Goal: Information Seeking & Learning: Learn about a topic

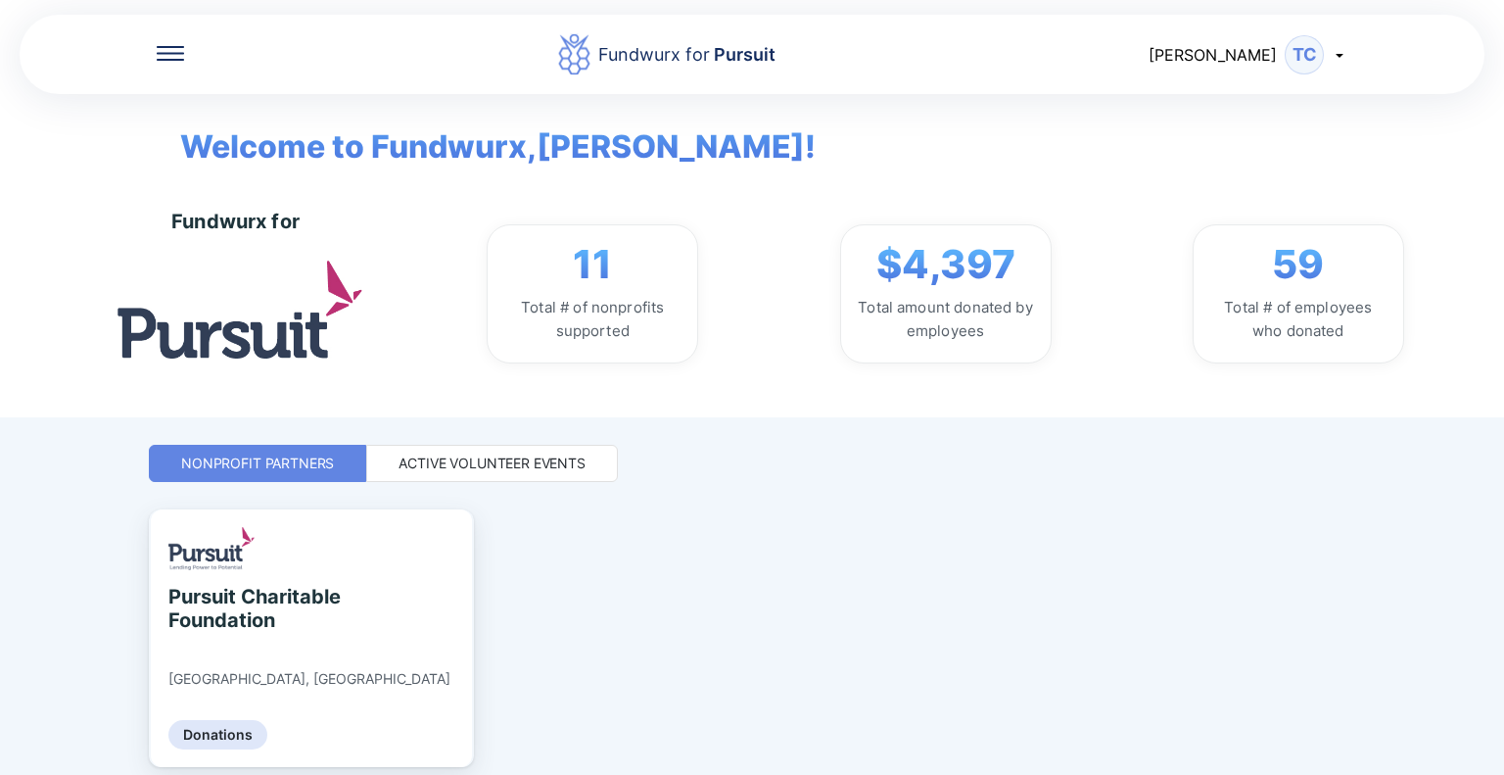
click at [492, 453] on div "Active Volunteer Events" at bounding box center [492, 463] width 187 height 20
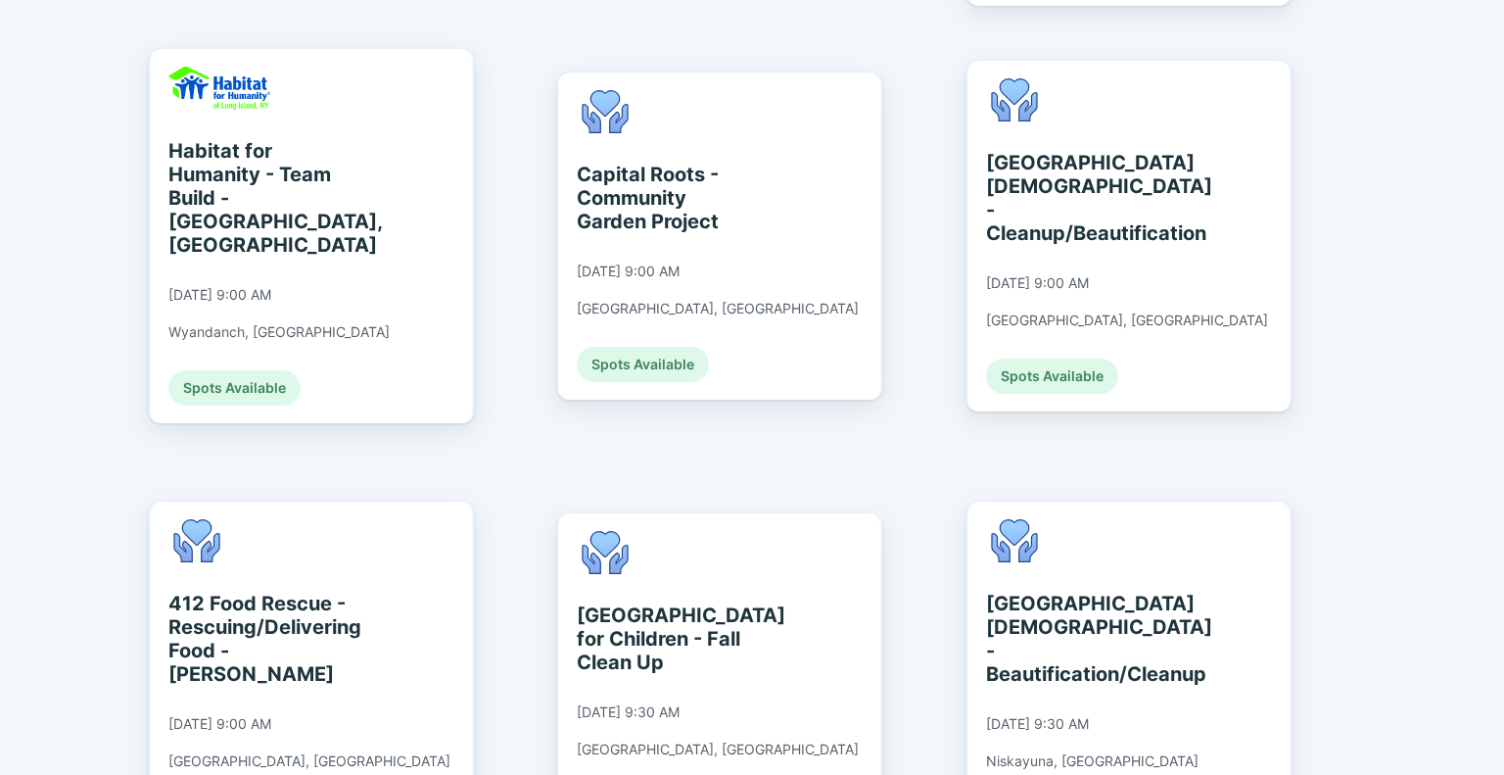
scroll to position [932, 0]
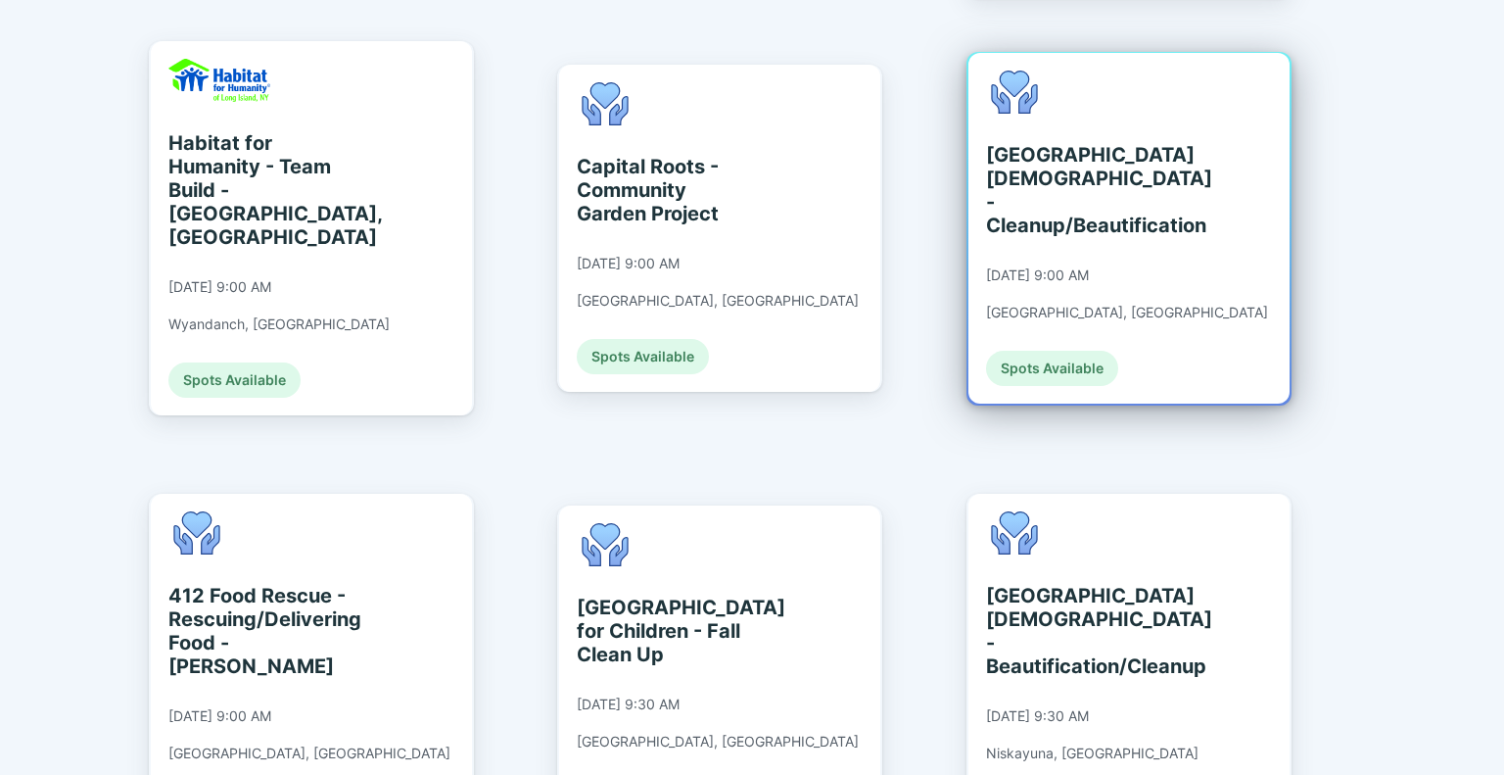
click at [1048, 191] on div "[GEOGRAPHIC_DATA][DEMOGRAPHIC_DATA] - Cleanup/Beautification" at bounding box center [1075, 190] width 179 height 94
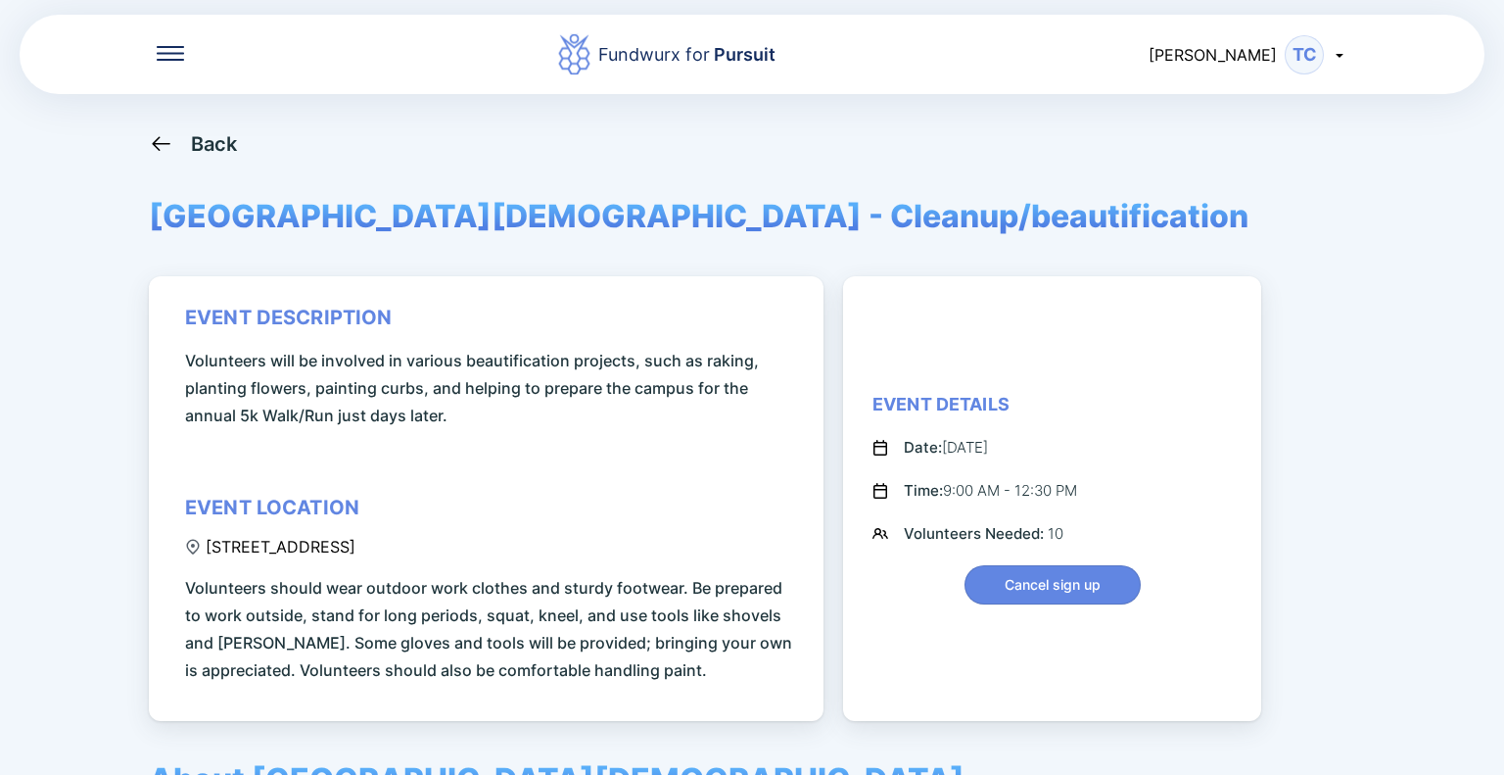
click at [191, 138] on div "Back" at bounding box center [214, 144] width 47 height 24
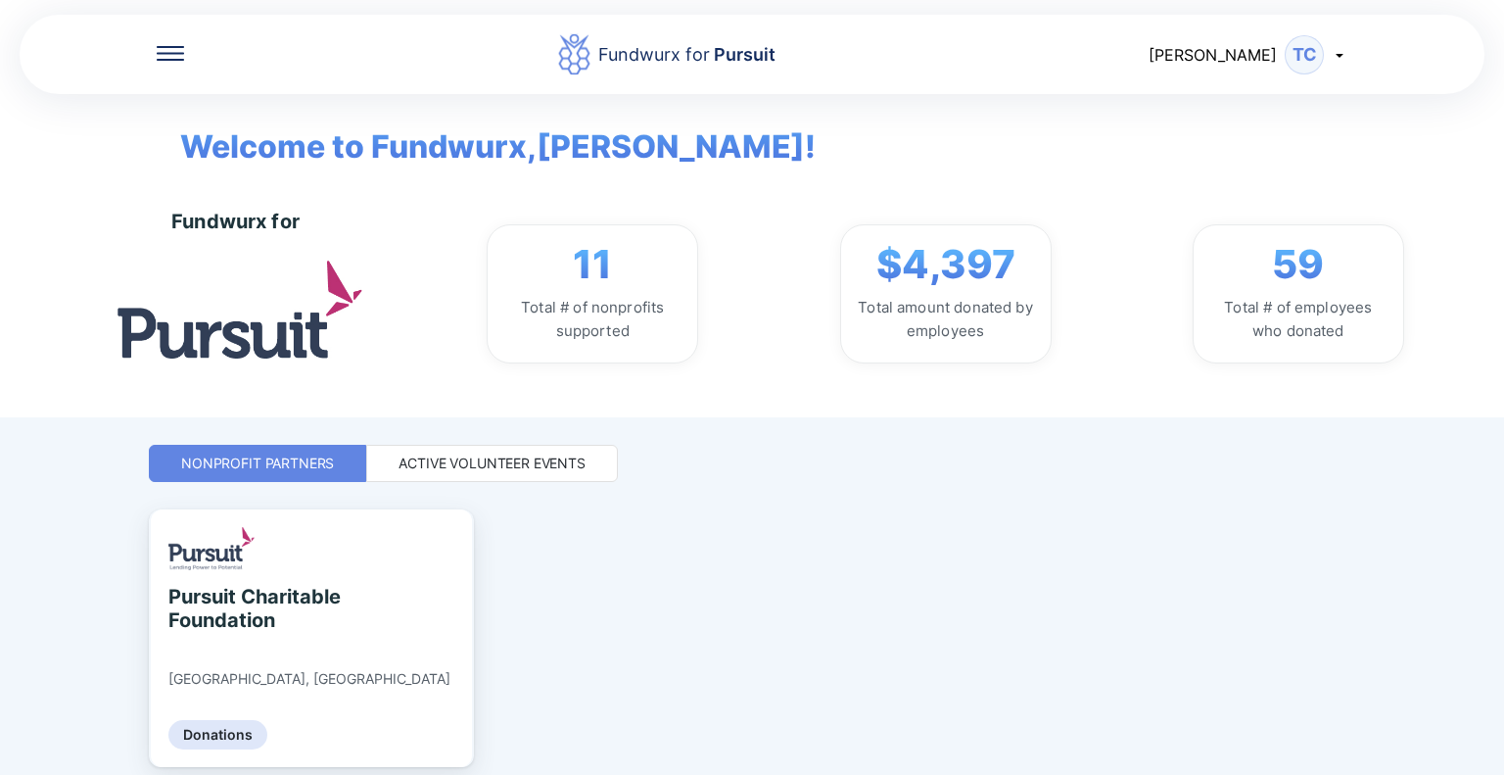
scroll to position [74, 0]
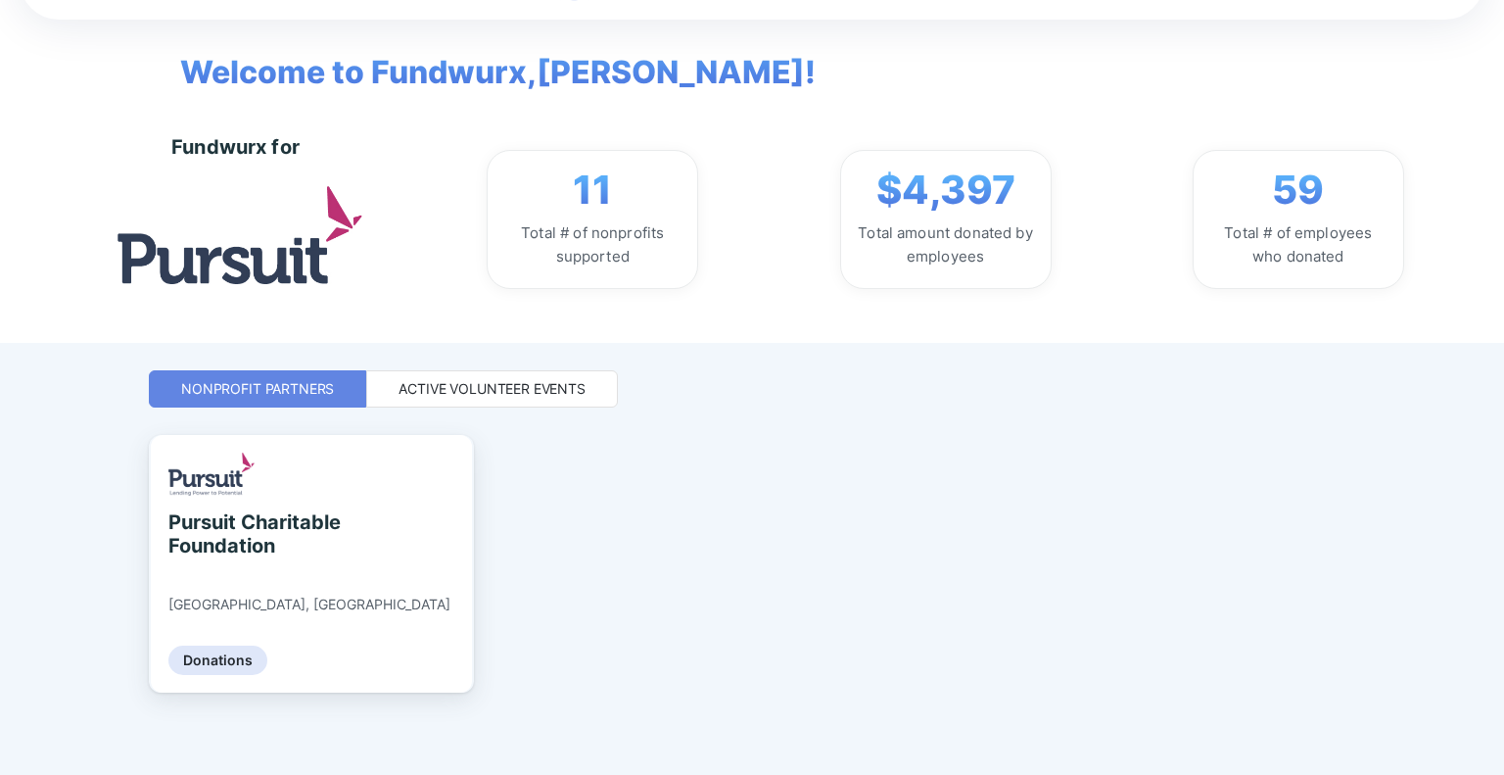
click at [585, 379] on div "Active Volunteer Events" at bounding box center [492, 388] width 252 height 37
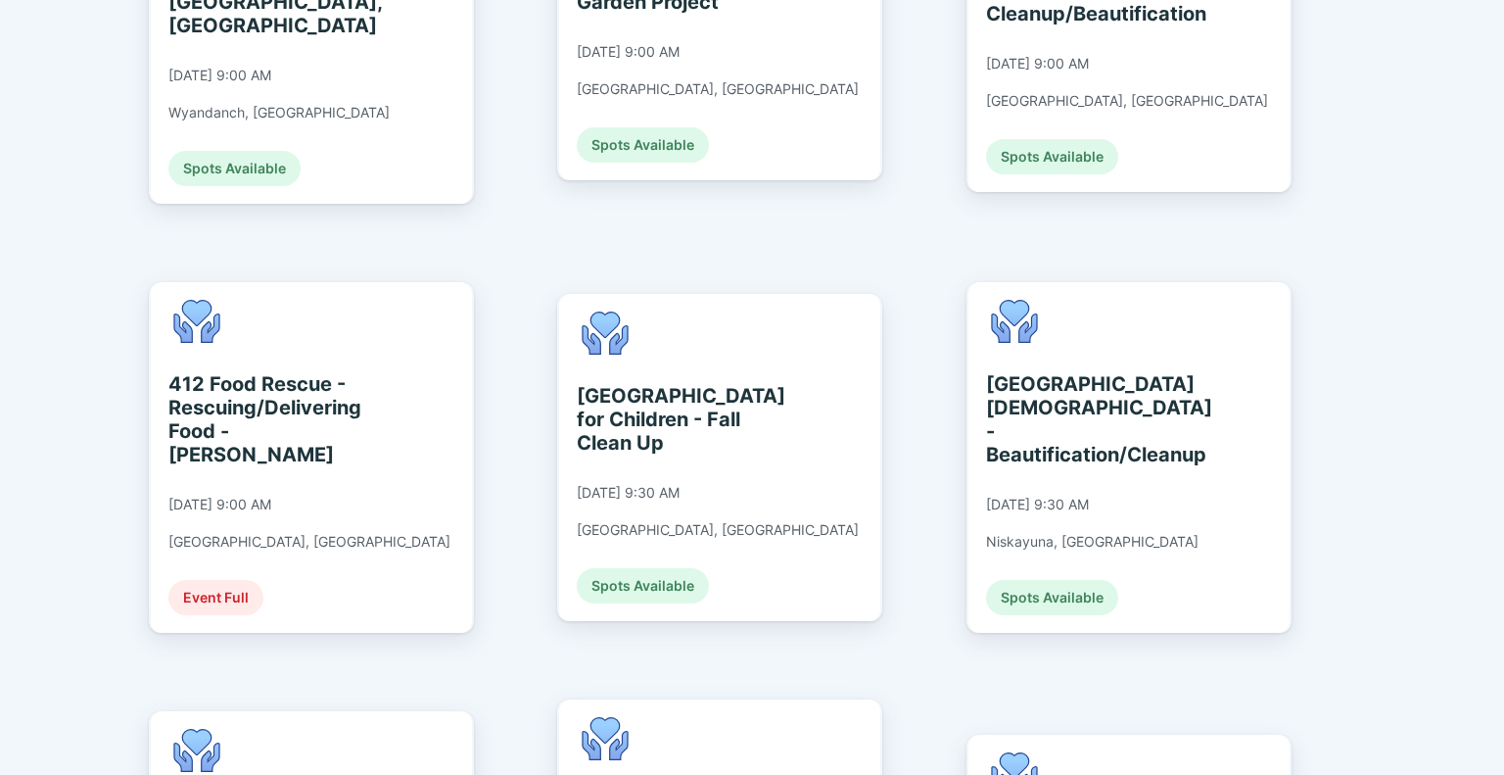
scroll to position [1144, 0]
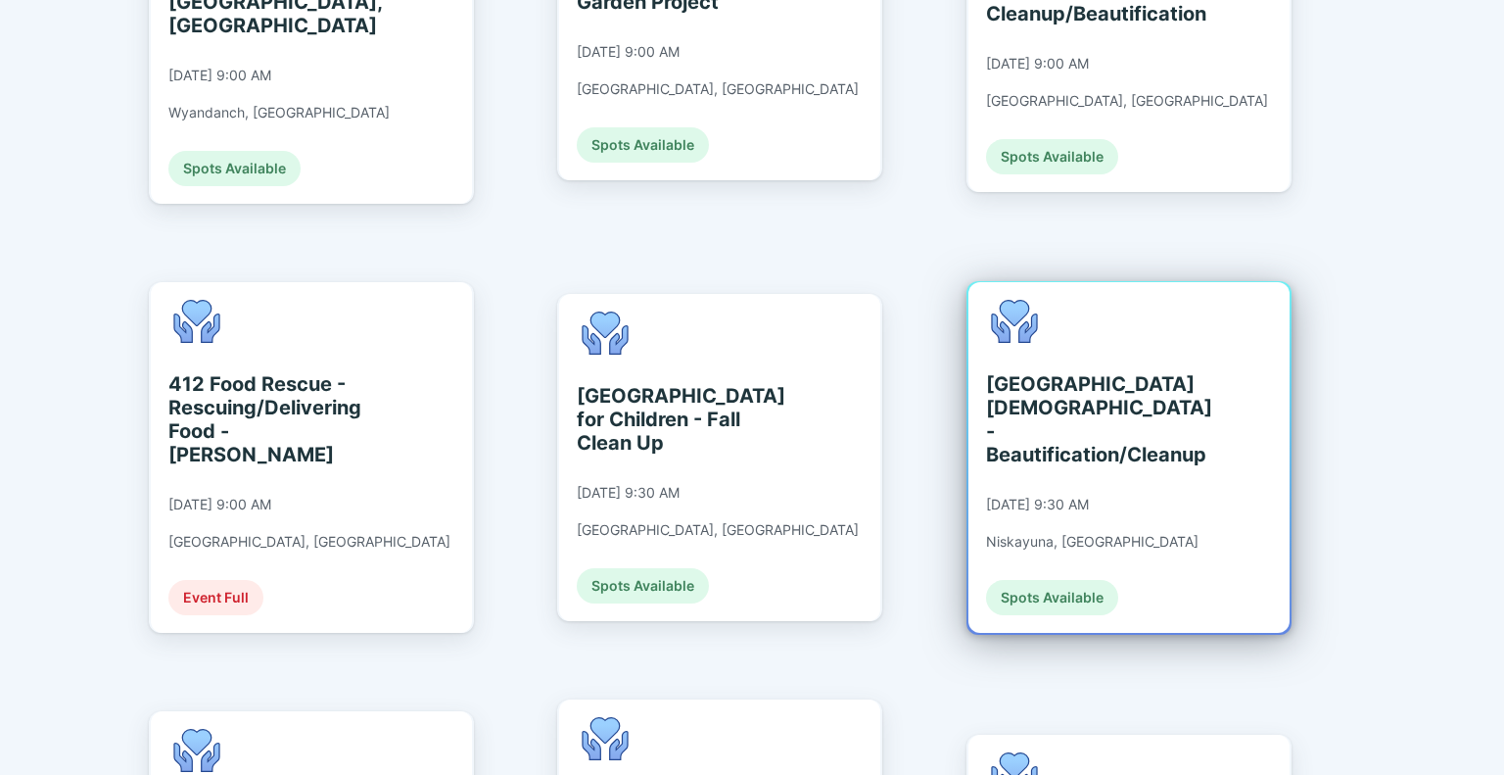
click at [1070, 386] on div "[GEOGRAPHIC_DATA][DEMOGRAPHIC_DATA] - Beautification/Cleanup" at bounding box center [1075, 419] width 179 height 94
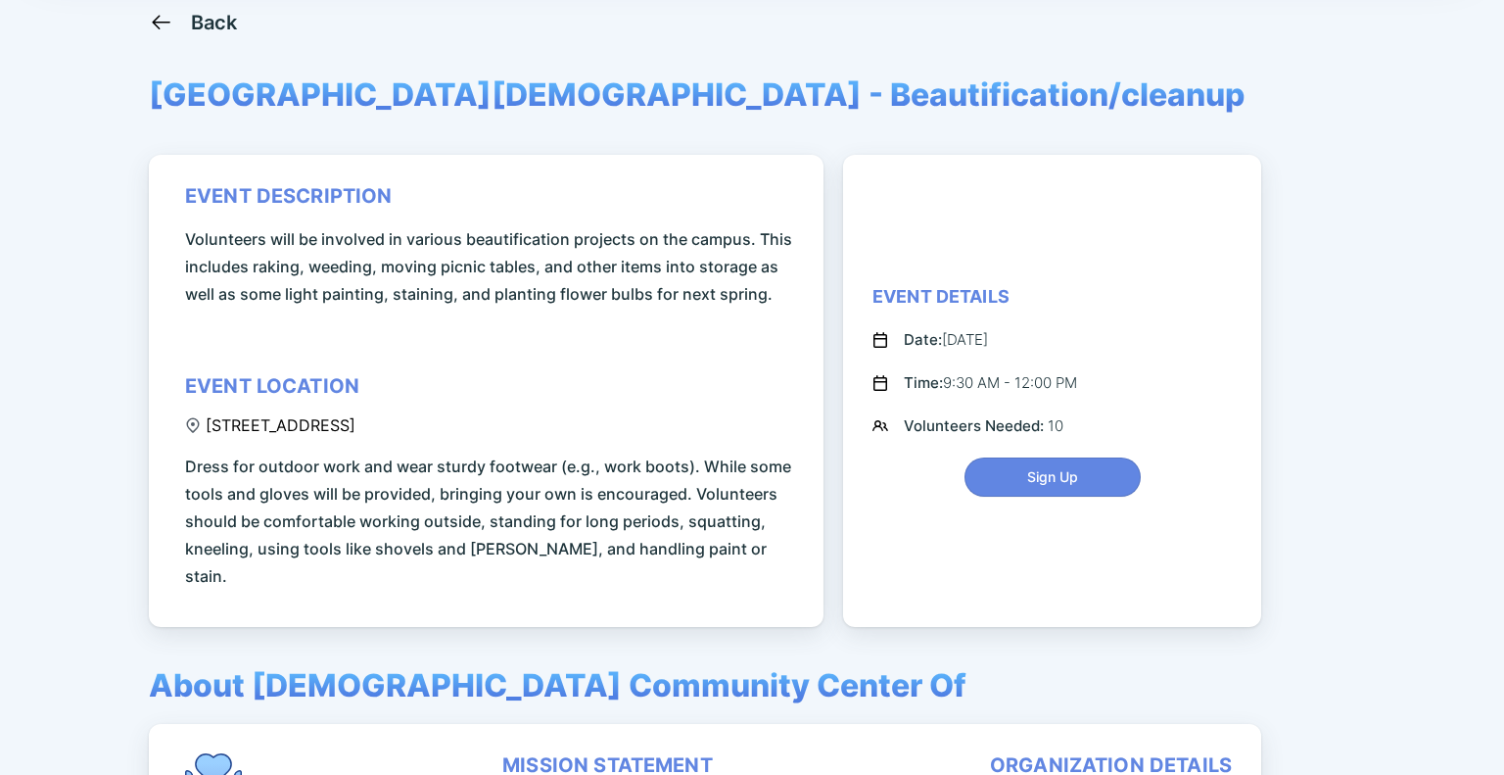
scroll to position [121, 0]
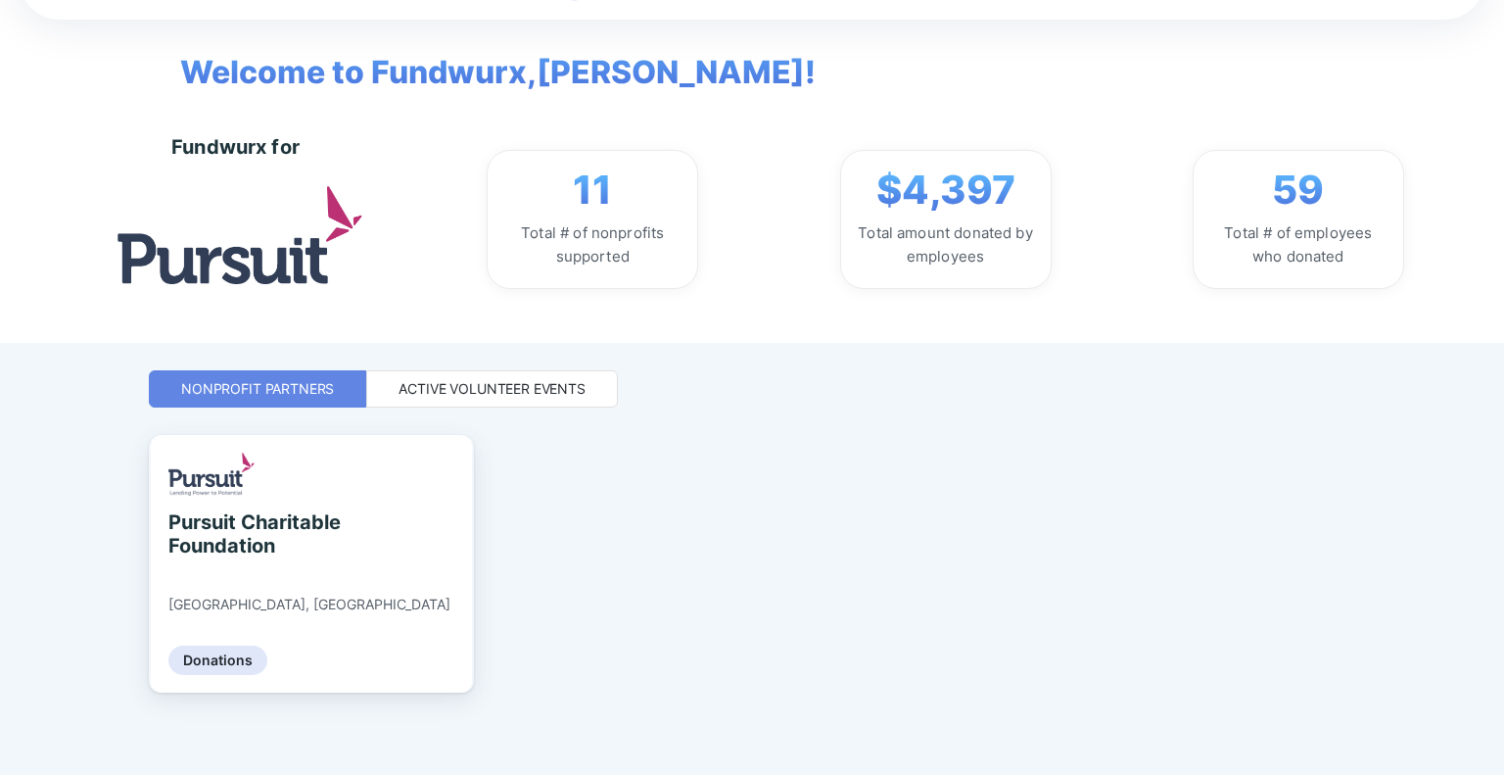
scroll to position [74, 0]
click at [549, 404] on div "Active Volunteer Events" at bounding box center [492, 388] width 252 height 37
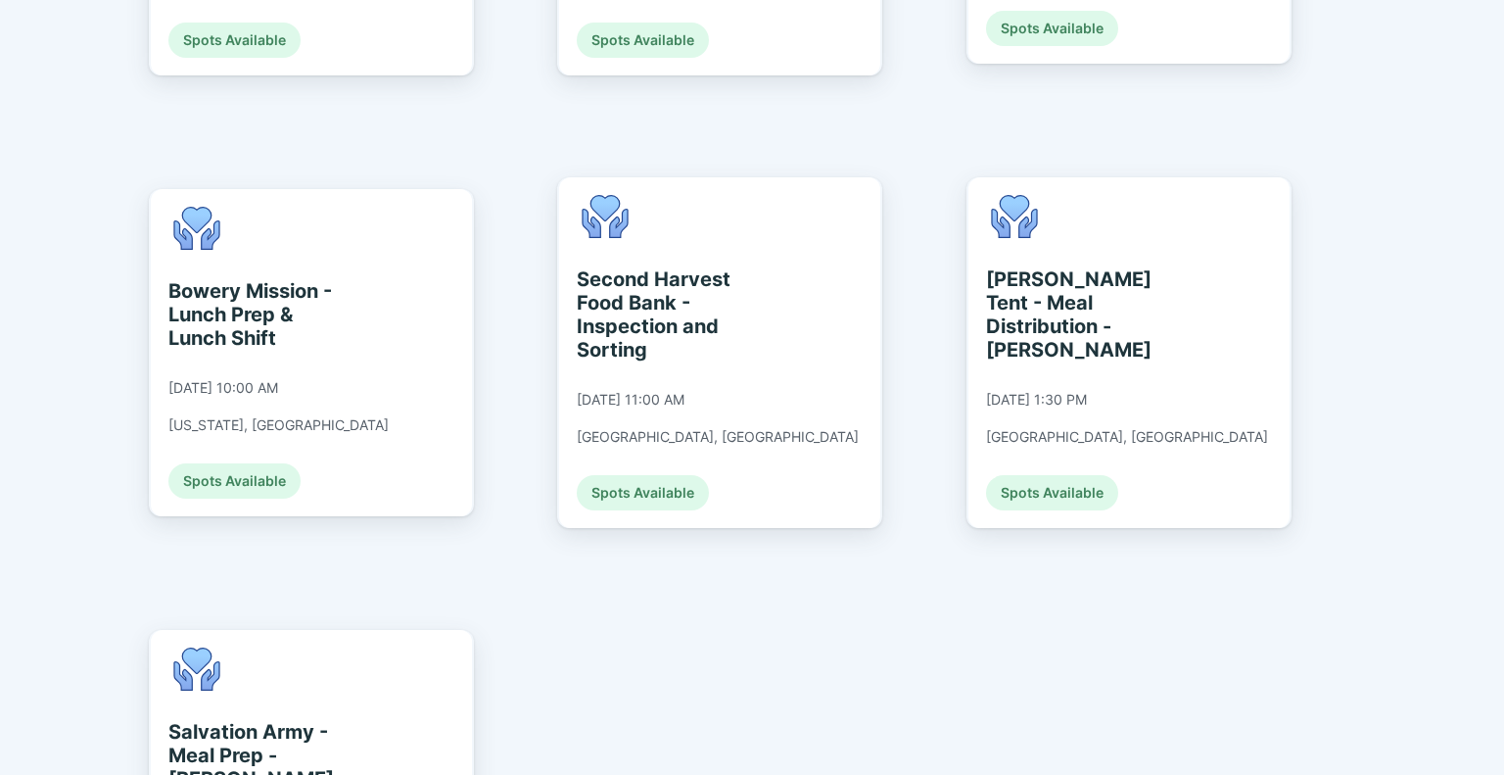
scroll to position [2573, 0]
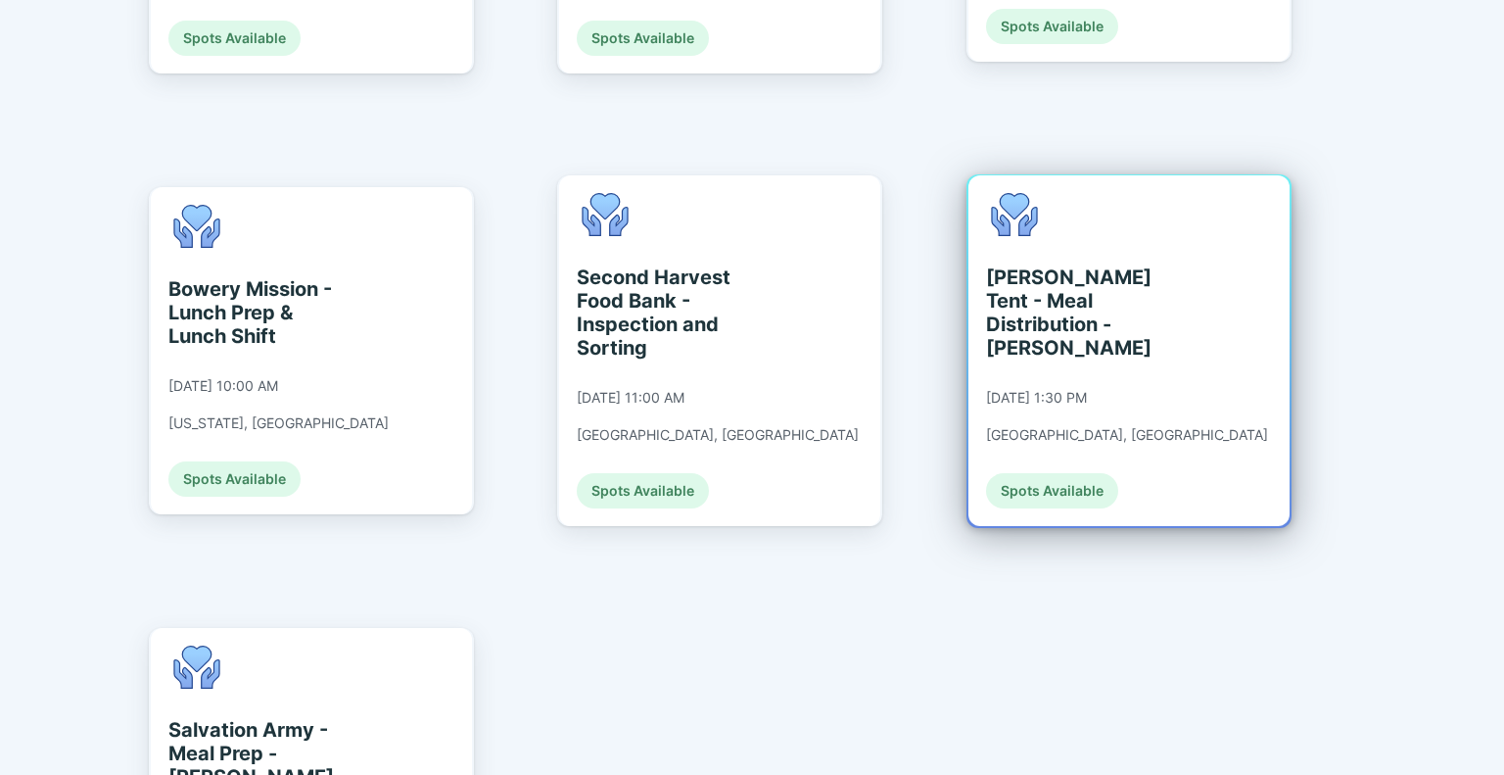
click at [1191, 175] on div "[PERSON_NAME] Tent - Meal Distribution - [PERSON_NAME] [DATE] 1:30 PM [GEOGRAPH…" at bounding box center [1129, 350] width 321 height 351
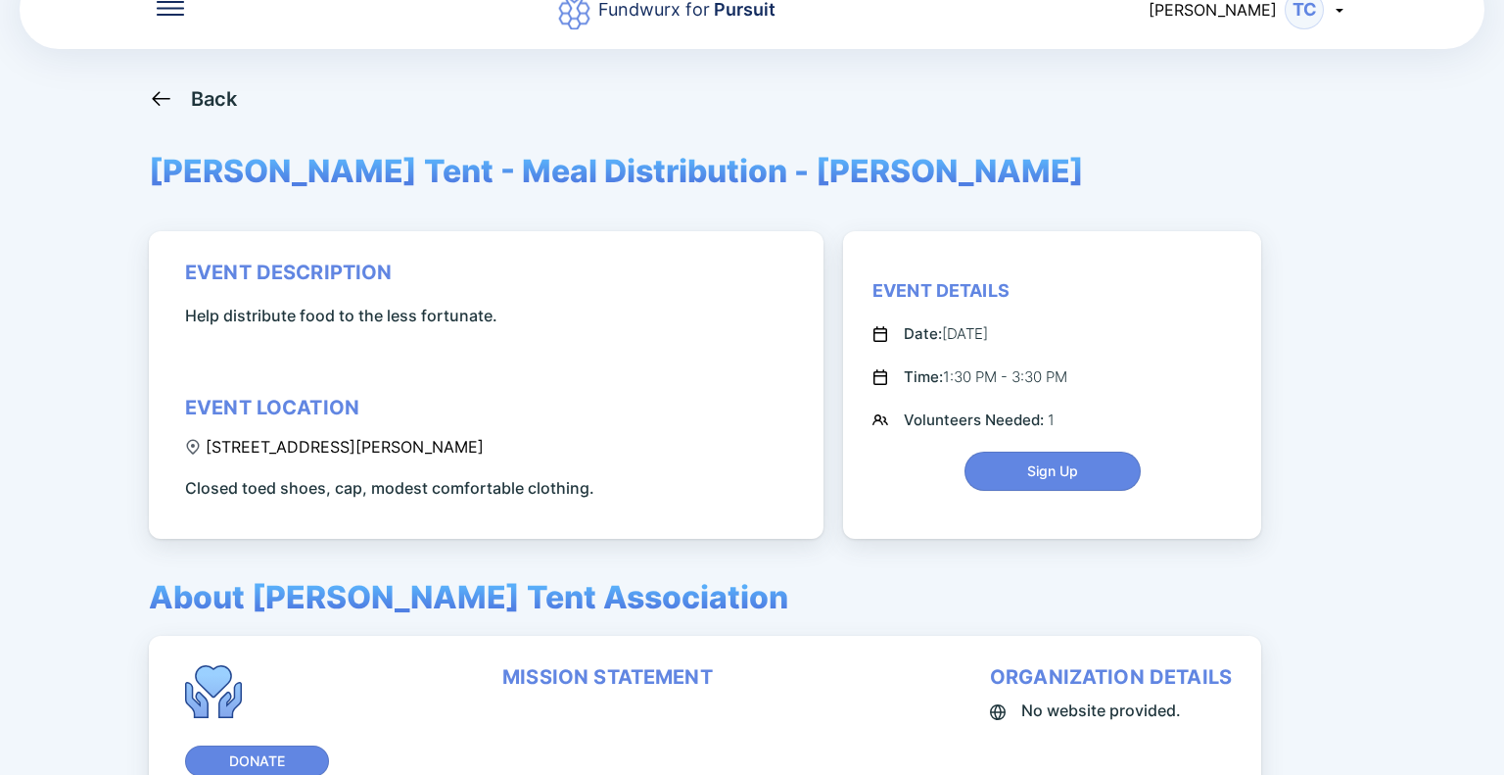
scroll to position [46, 0]
